Goal: Transaction & Acquisition: Purchase product/service

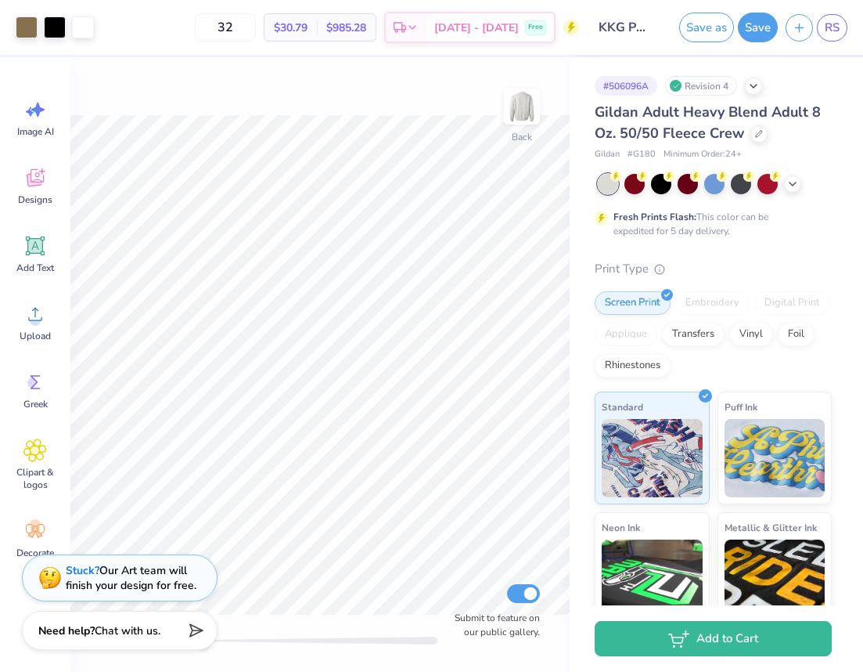
drag, startPoint x: 266, startPoint y: 30, endPoint x: 204, endPoint y: 30, distance: 62.6
click at [204, 30] on div "32 $30.79 Per Item $985.28 Total Est. Delivery [DATE] - [DATE] Free" at bounding box center [340, 27] width 477 height 55
type input "12"
click at [834, 25] on span "RS" at bounding box center [832, 28] width 15 height 18
click at [834, 23] on span "RS" at bounding box center [832, 28] width 15 height 18
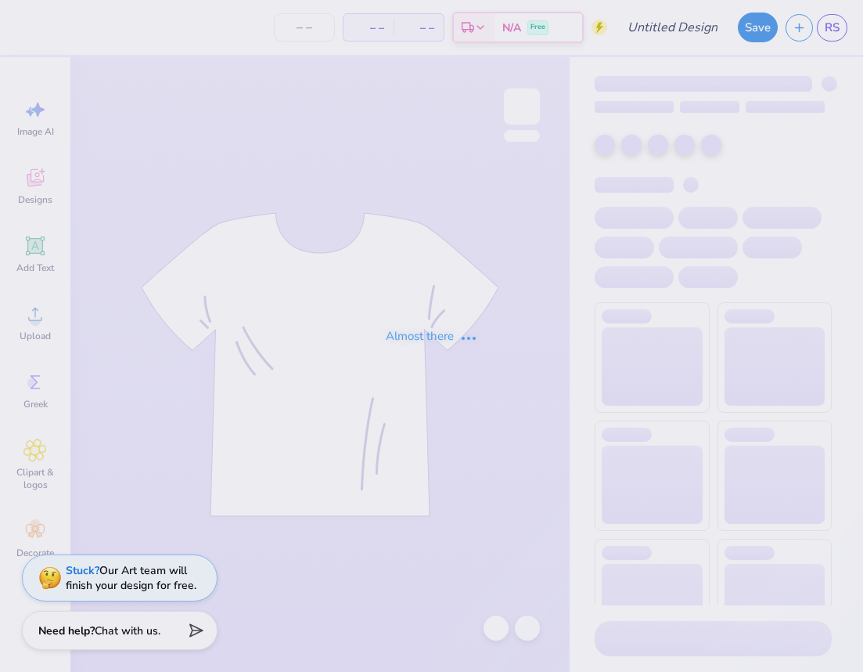
type input "KKG Parents Weekend Shirt '25"
type input "121"
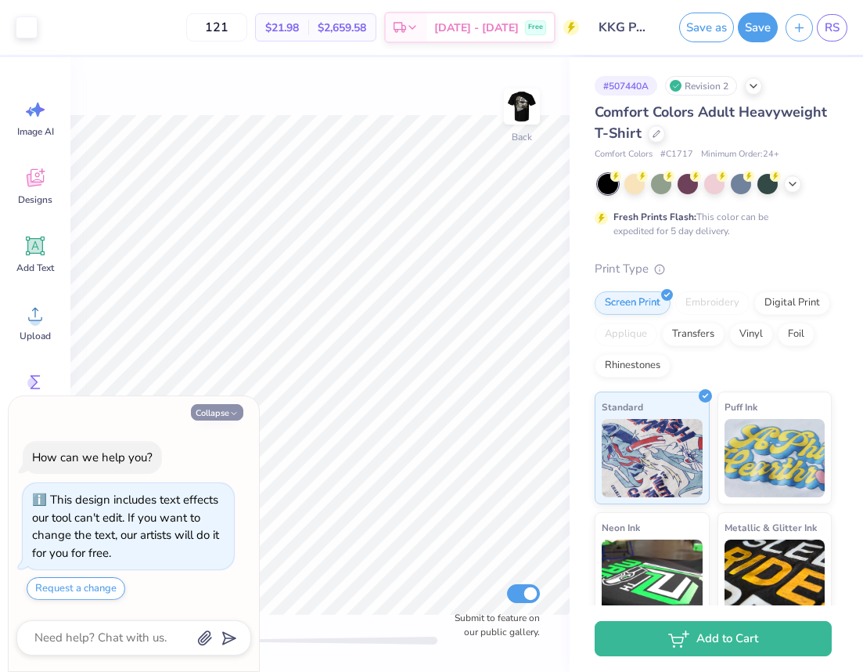
click at [232, 405] on button "Collapse" at bounding box center [217, 412] width 52 height 16
type textarea "x"
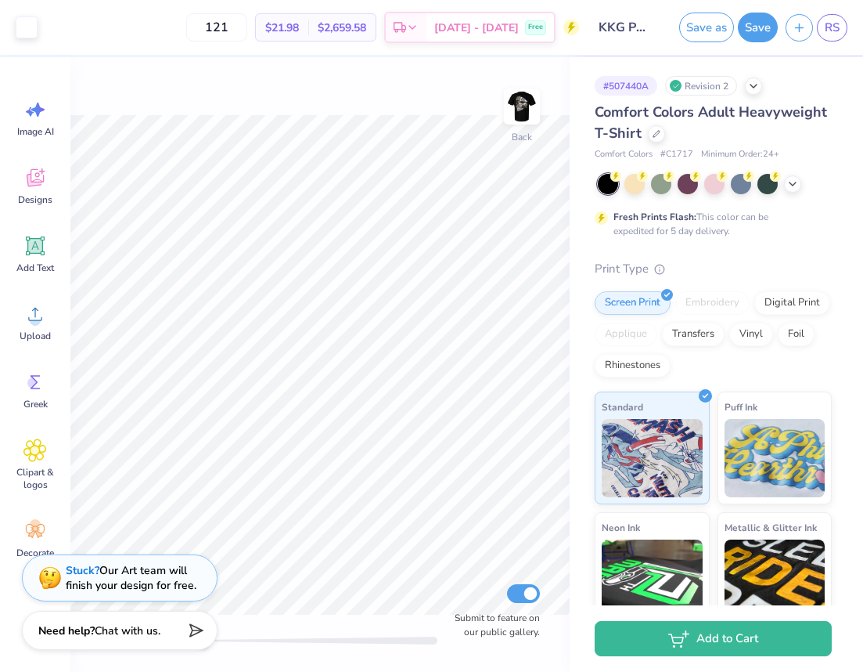
drag, startPoint x: 250, startPoint y: 29, endPoint x: 182, endPoint y: 26, distance: 68.2
click at [182, 26] on div "121 $21.98 Per Item $2,659.58 Total Est. Delivery [DATE] - [DATE] Free" at bounding box center [312, 27] width 534 height 55
type input "18"
click at [201, 22] on div "18 $42.74 Per Item $769.32 Total Est. Delivery Sep 22 - 25 Free" at bounding box center [312, 27] width 534 height 55
